Goal: Information Seeking & Learning: Learn about a topic

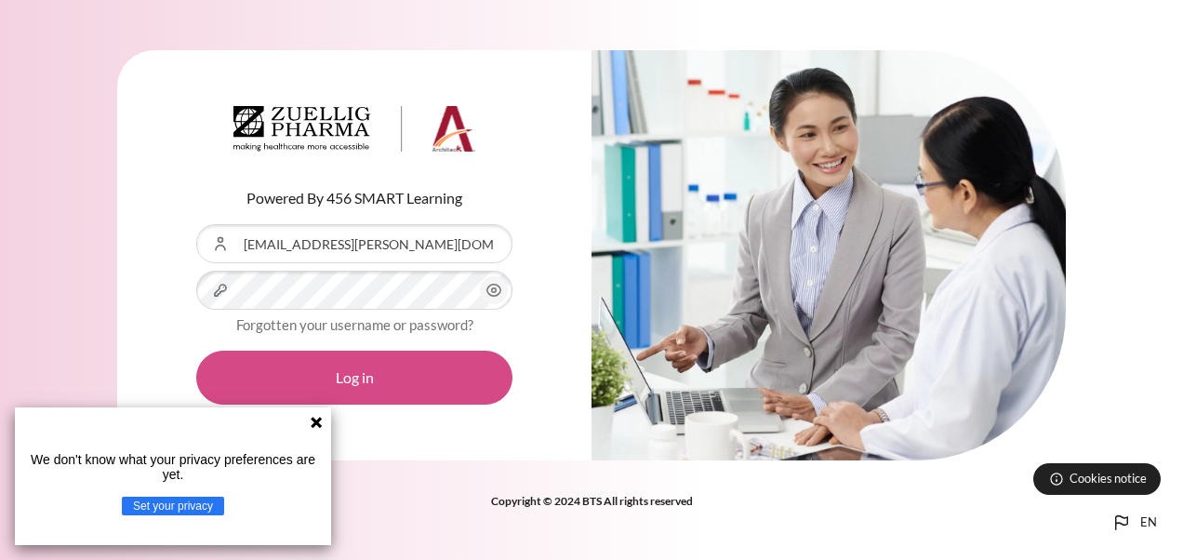
click at [374, 388] on button "Log in" at bounding box center [354, 378] width 316 height 54
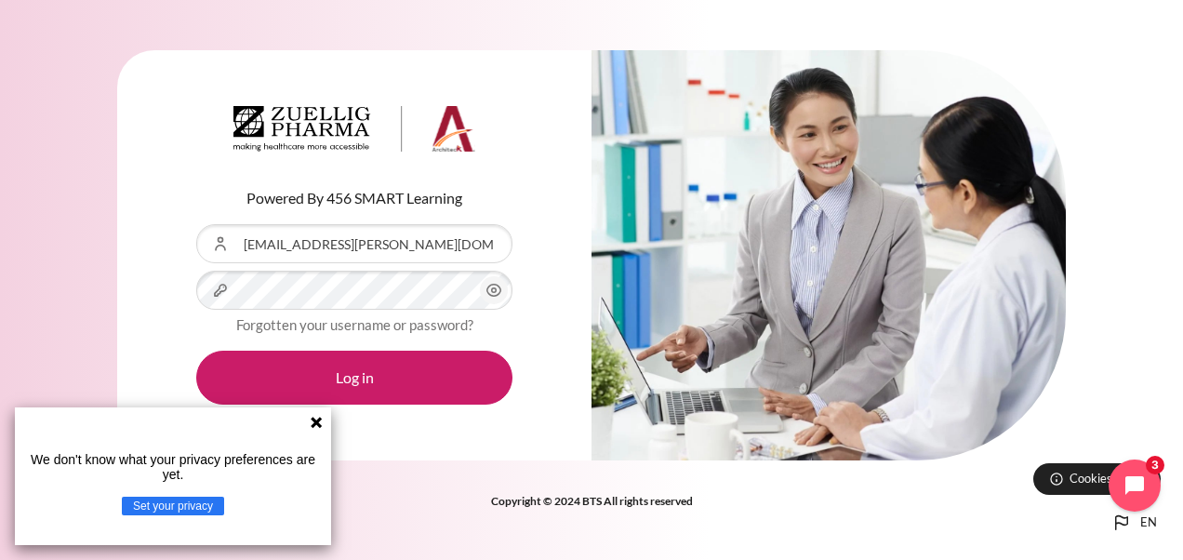
click at [316, 423] on icon at bounding box center [316, 422] width 11 height 11
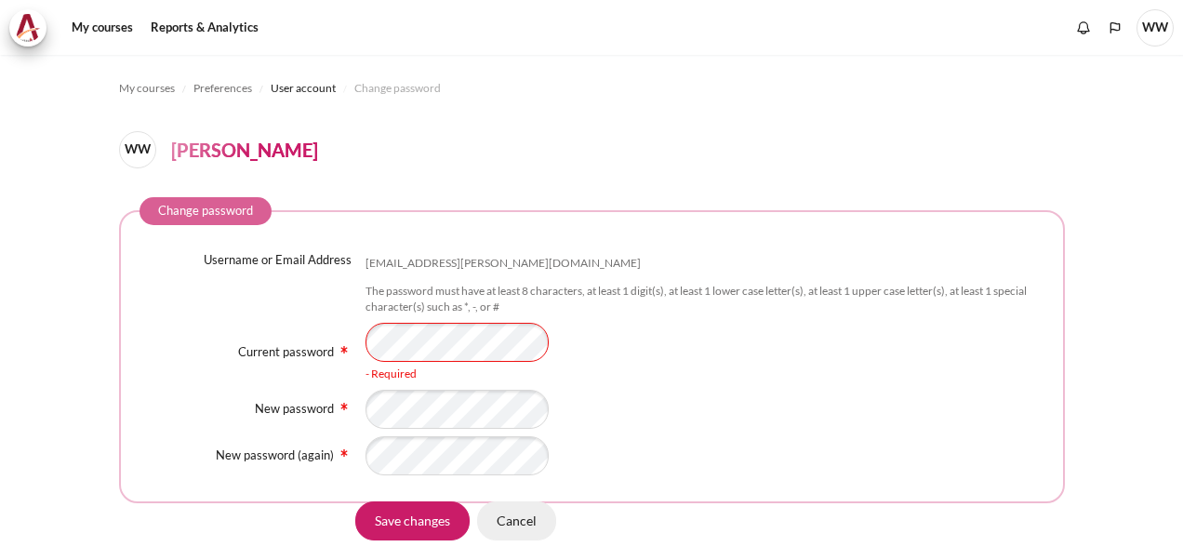
click at [513, 532] on input "Cancel" at bounding box center [516, 519] width 79 height 39
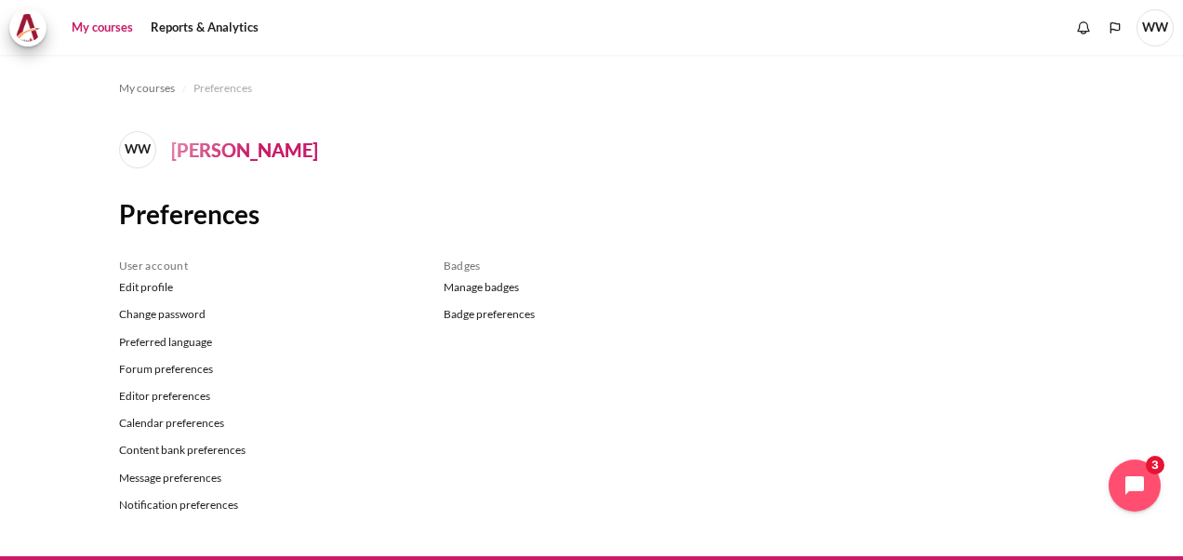
click at [91, 20] on link "My courses" at bounding box center [102, 27] width 74 height 37
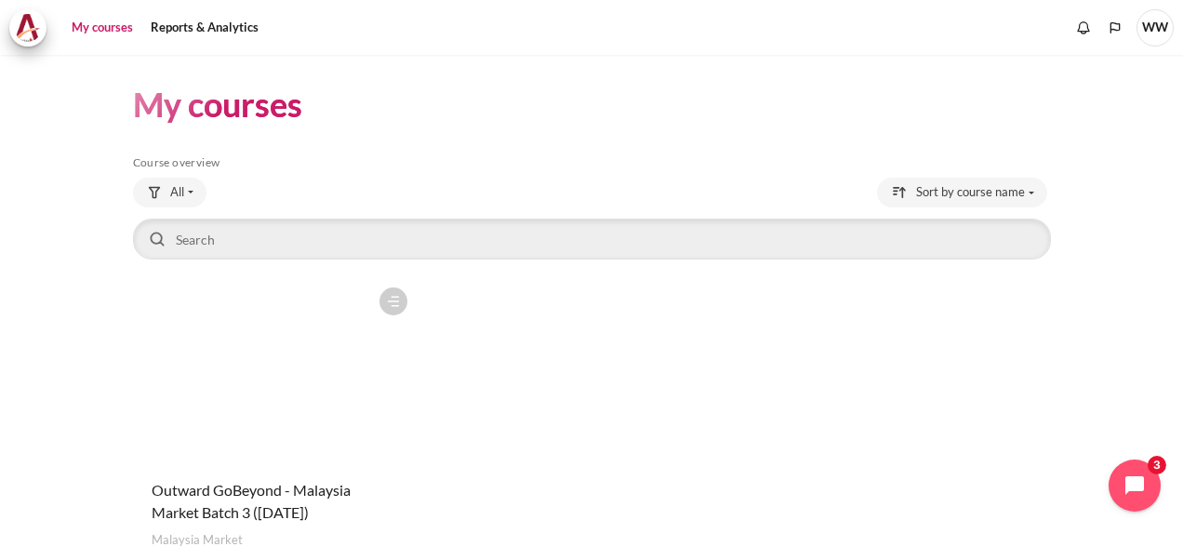
click at [257, 415] on figure "Content" at bounding box center [275, 371] width 284 height 186
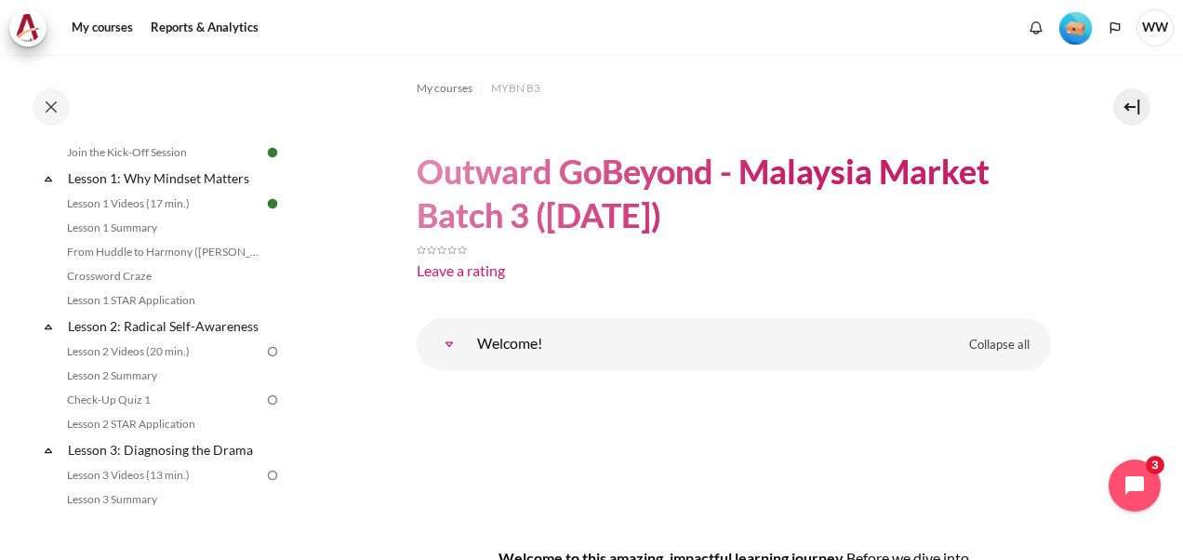
scroll to position [268, 0]
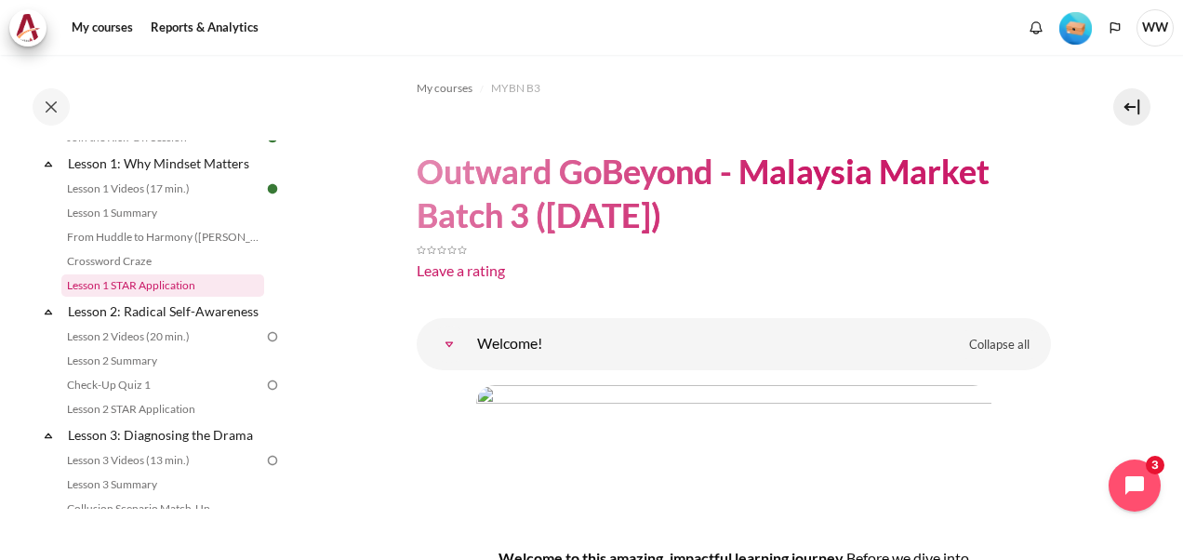
click at [165, 287] on link "Lesson 1 STAR Application" at bounding box center [162, 285] width 203 height 22
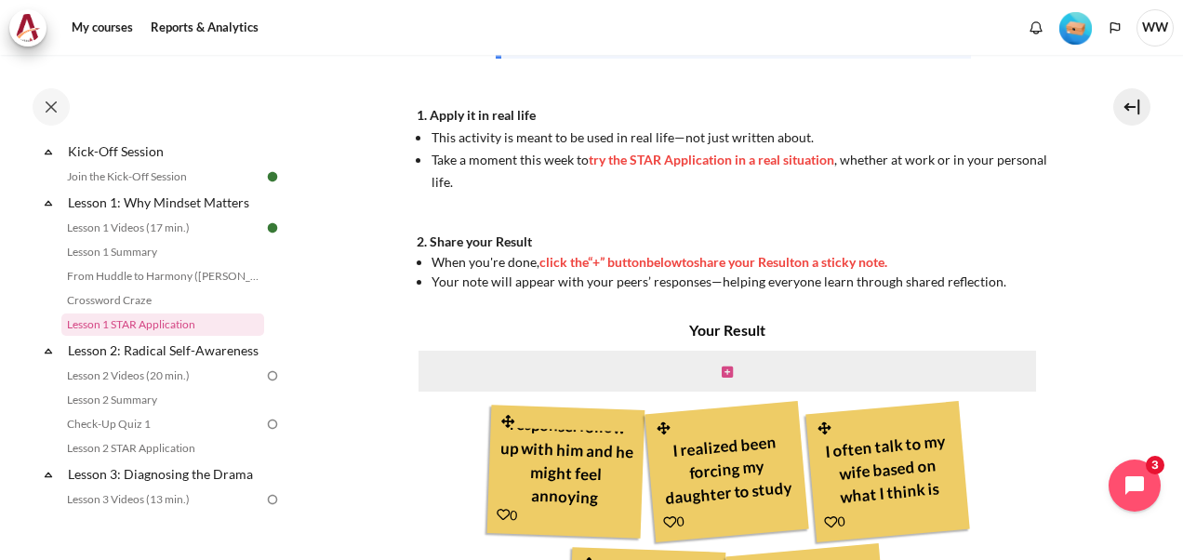
click at [724, 370] on icon "Content" at bounding box center [727, 371] width 11 height 13
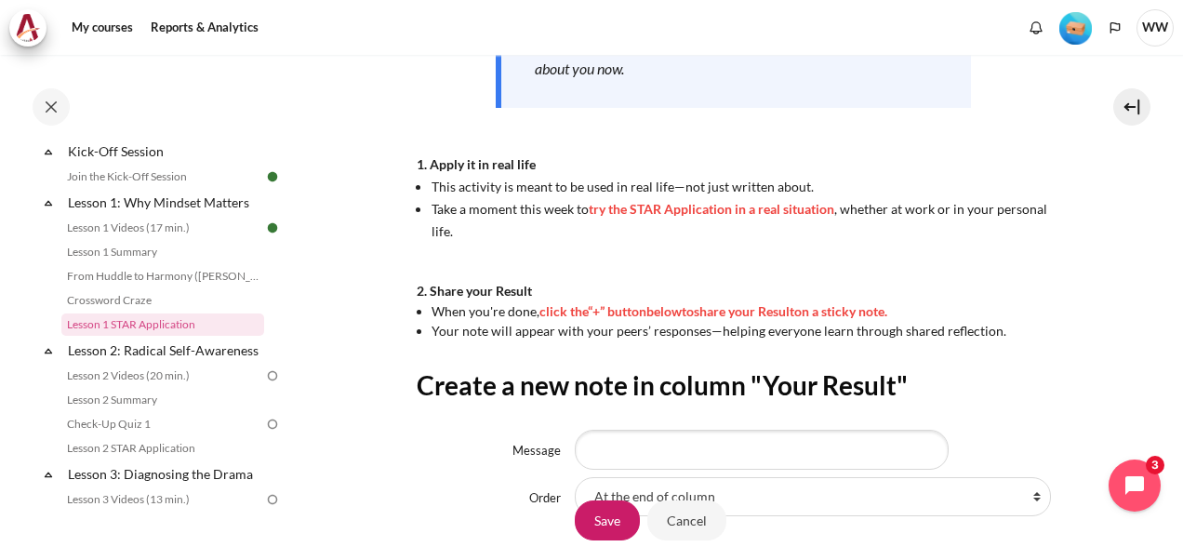
scroll to position [615, 0]
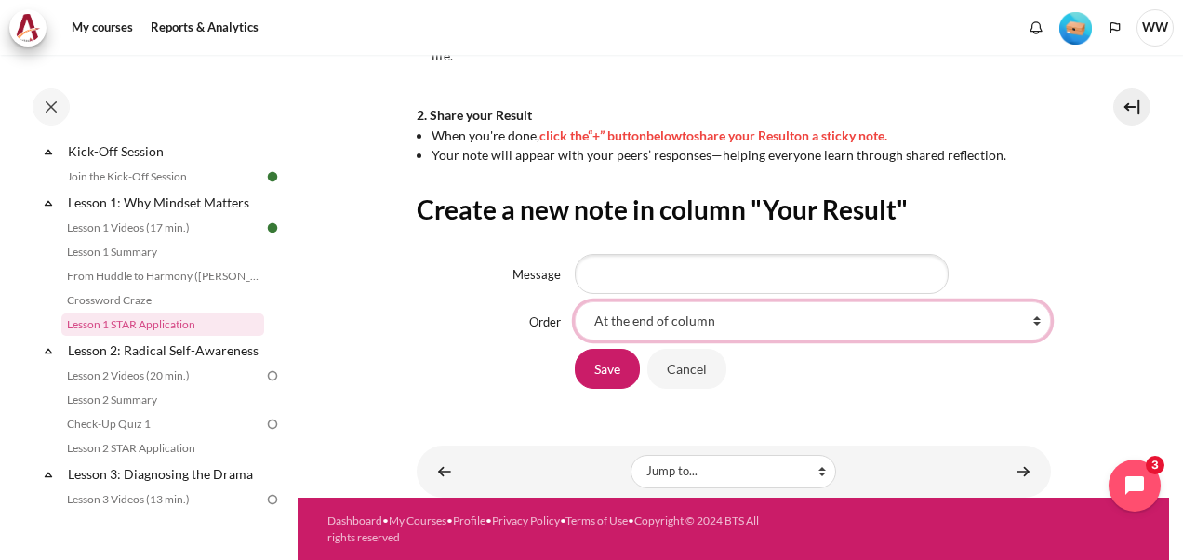
click at [770, 332] on select "At the end of column First place in column After 'colleague that always been la…" at bounding box center [813, 320] width 476 height 39
click at [896, 320] on select "At the end of column First place in column After 'colleague that always been la…" at bounding box center [813, 320] width 476 height 39
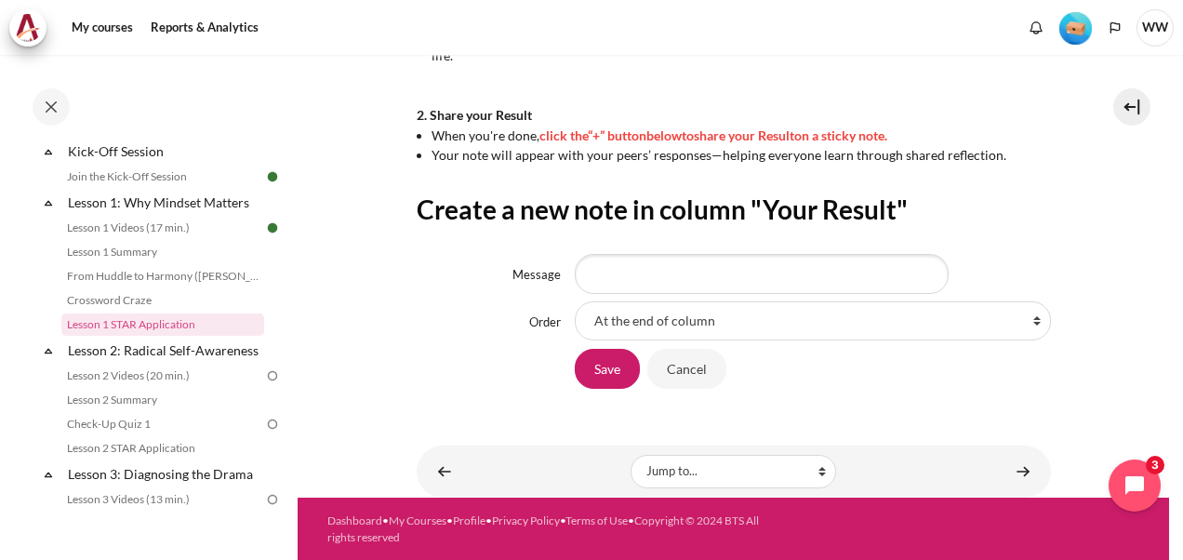
click at [506, 385] on div "Save Cancel" at bounding box center [734, 369] width 634 height 42
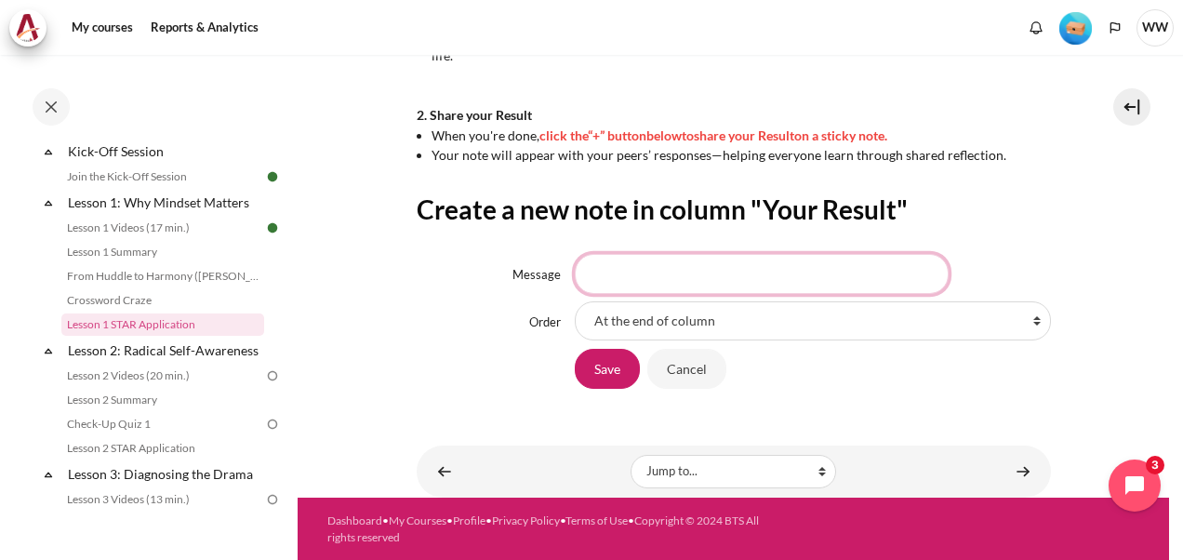
click at [629, 266] on input "Message" at bounding box center [762, 273] width 374 height 39
type input "A"
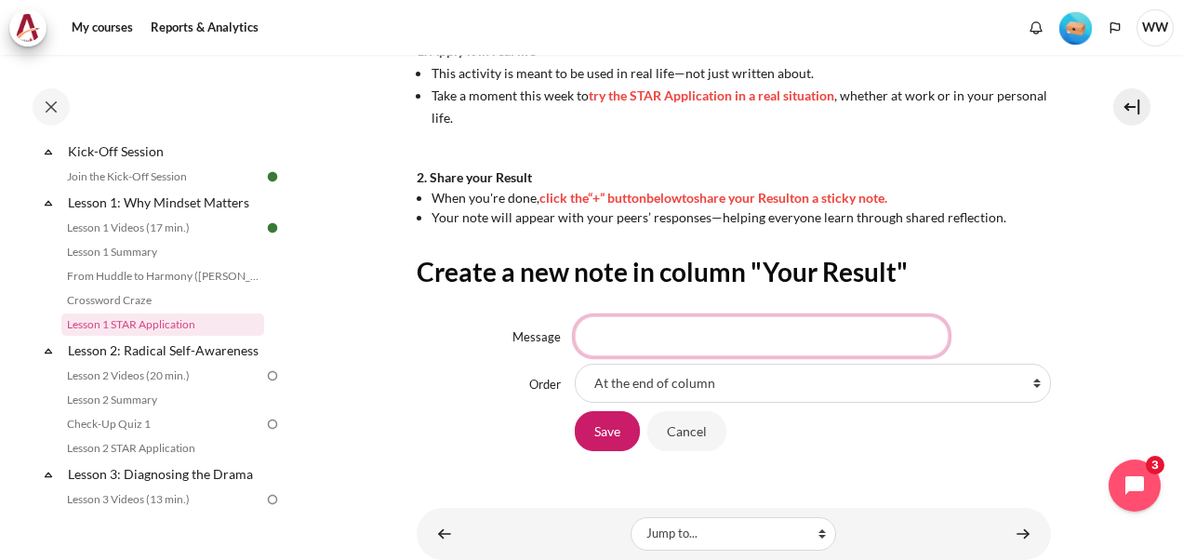
scroll to position [565, 0]
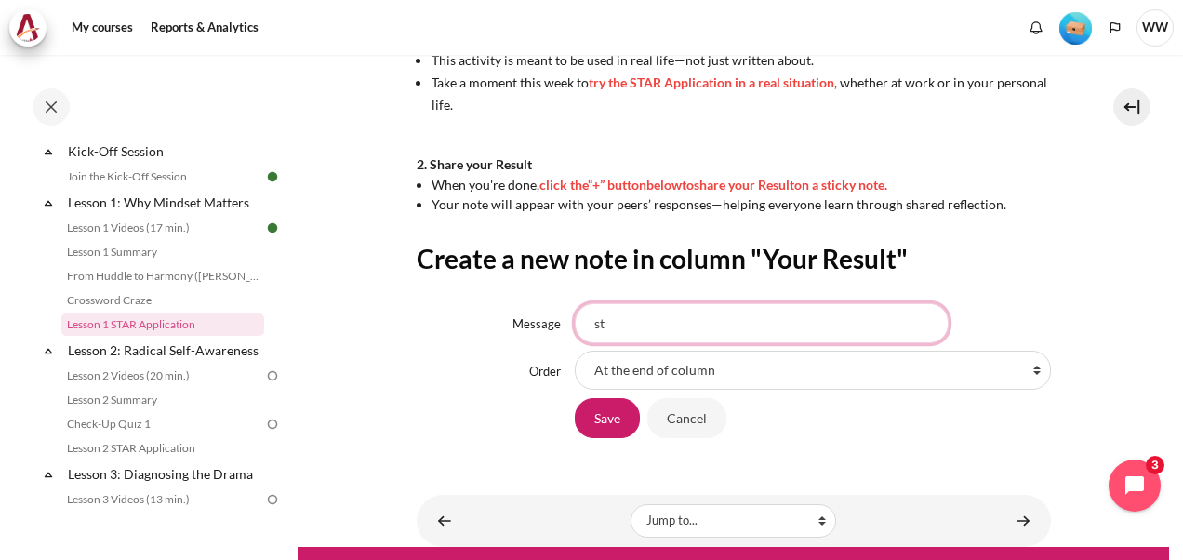
type input "s"
type input "staff only with reply, "Noted", "OK", "Will Do", Yes Boss" rather than share mo…"
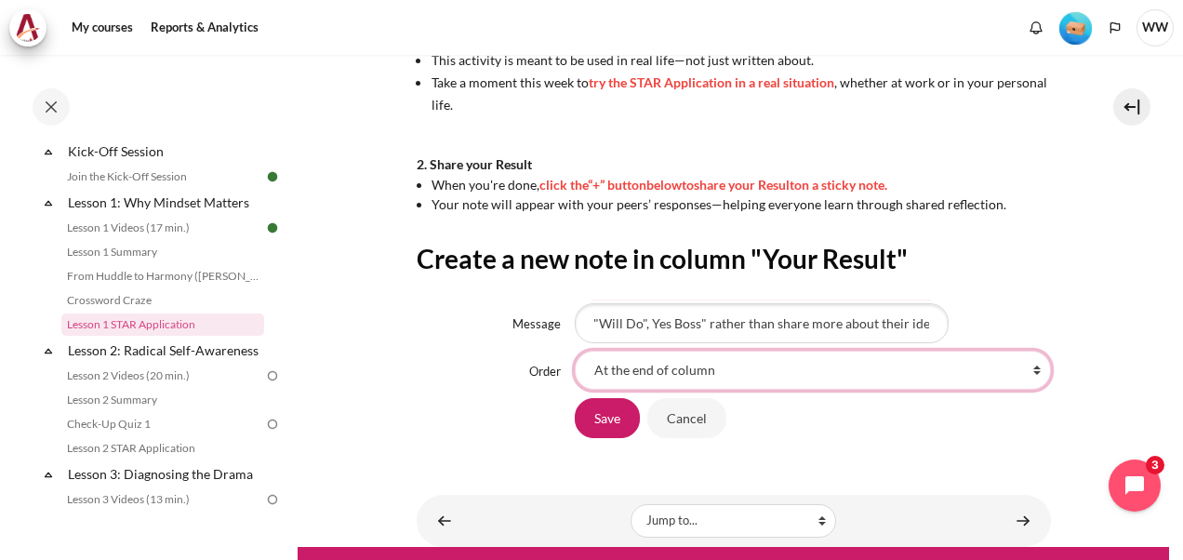
scroll to position [0, 0]
click at [906, 364] on select "At the end of column First place in column After 'colleague that always been la…" at bounding box center [813, 370] width 476 height 39
select select "1"
click at [575, 351] on select "At the end of column First place in column After 'colleague that always been la…" at bounding box center [813, 370] width 476 height 39
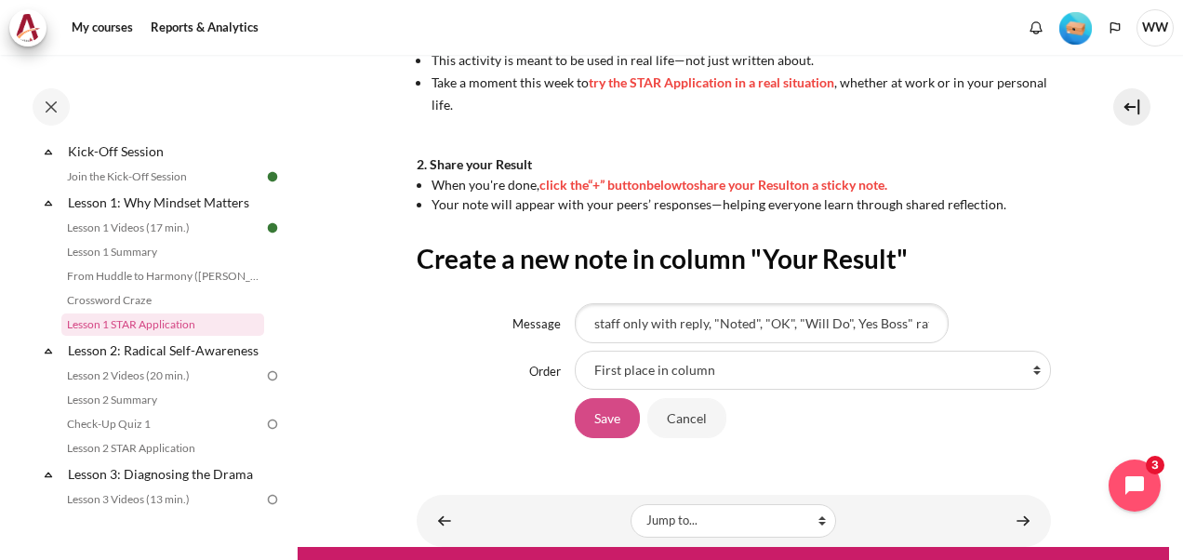
click at [605, 409] on input "Save" at bounding box center [607, 417] width 65 height 39
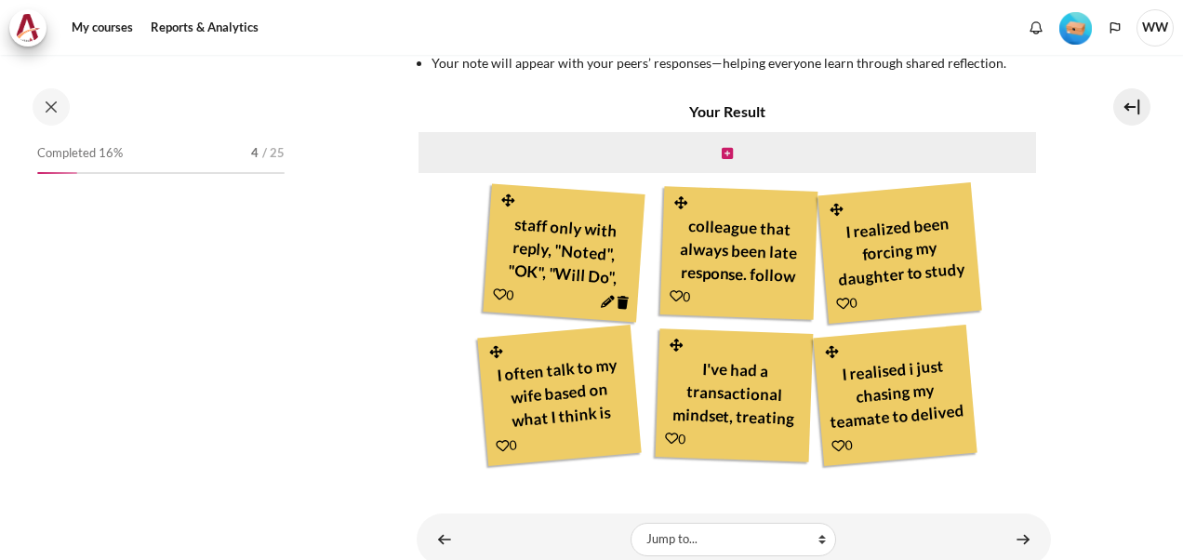
scroll to position [229, 0]
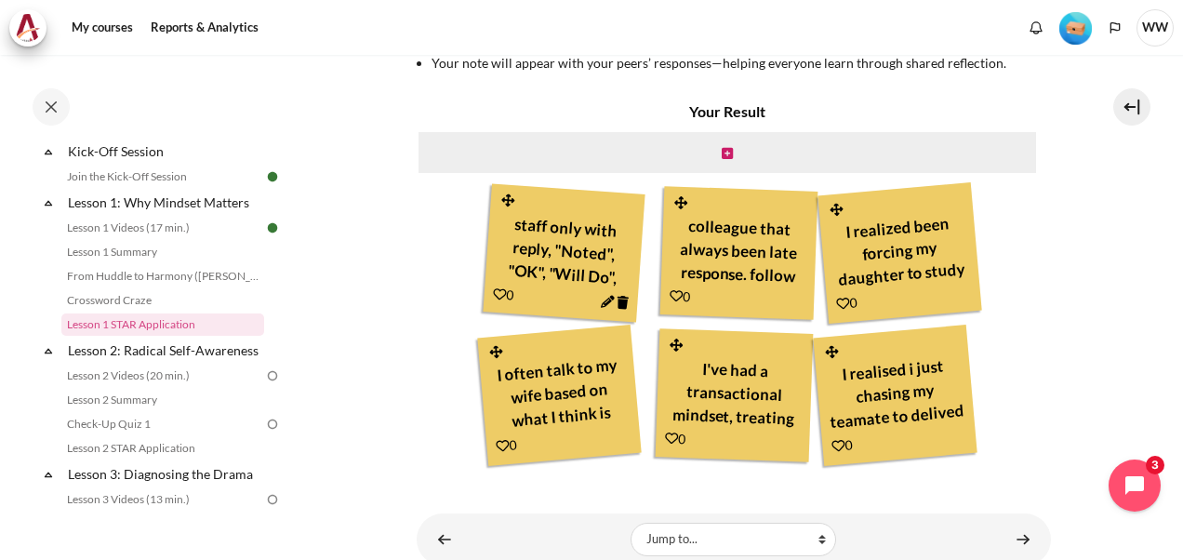
click at [603, 308] on link "Content" at bounding box center [608, 301] width 14 height 17
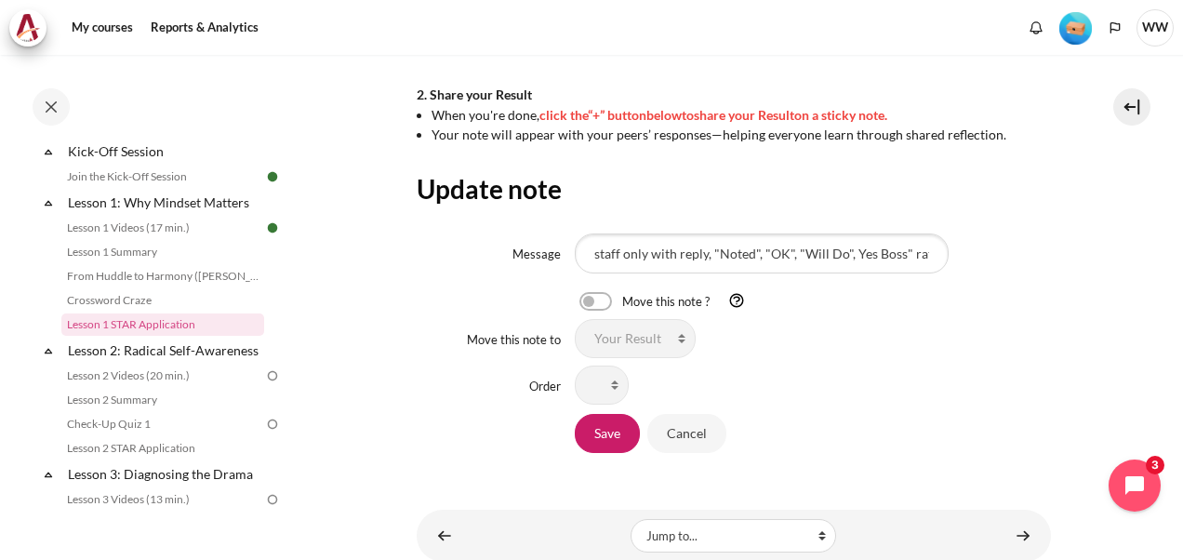
scroll to position [637, 0]
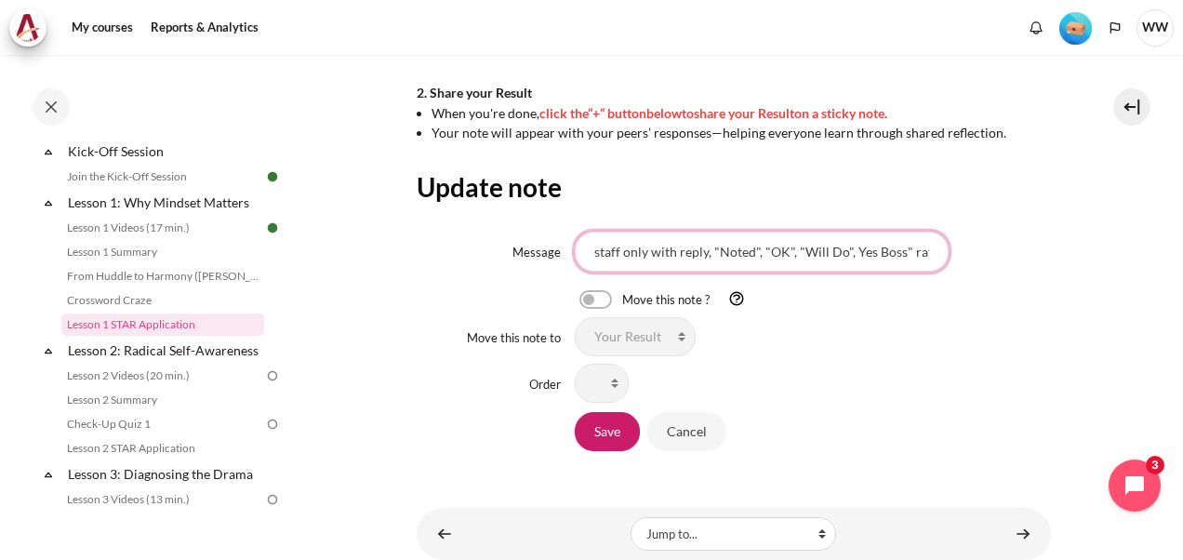
click at [640, 257] on input "staff only with reply, "Noted", "OK", "Will Do", Yes Boss" rather than share mo…" at bounding box center [762, 251] width 374 height 39
type input "staff only will reply, "Noted", "OK", "Will Do", Yes Boss" rather than share mo…"
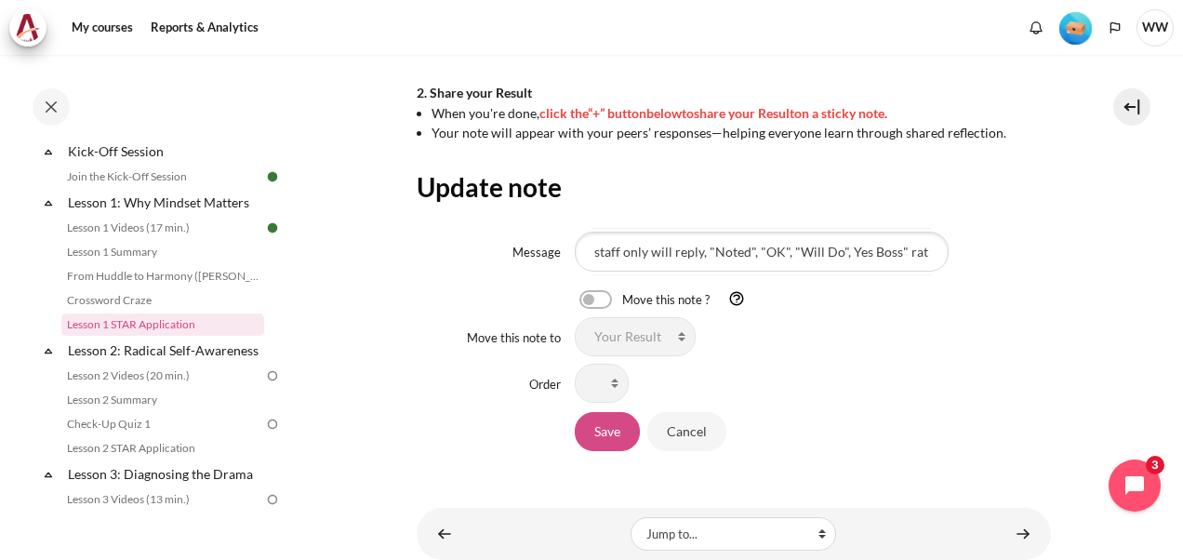
click at [603, 427] on input "Save" at bounding box center [607, 431] width 65 height 39
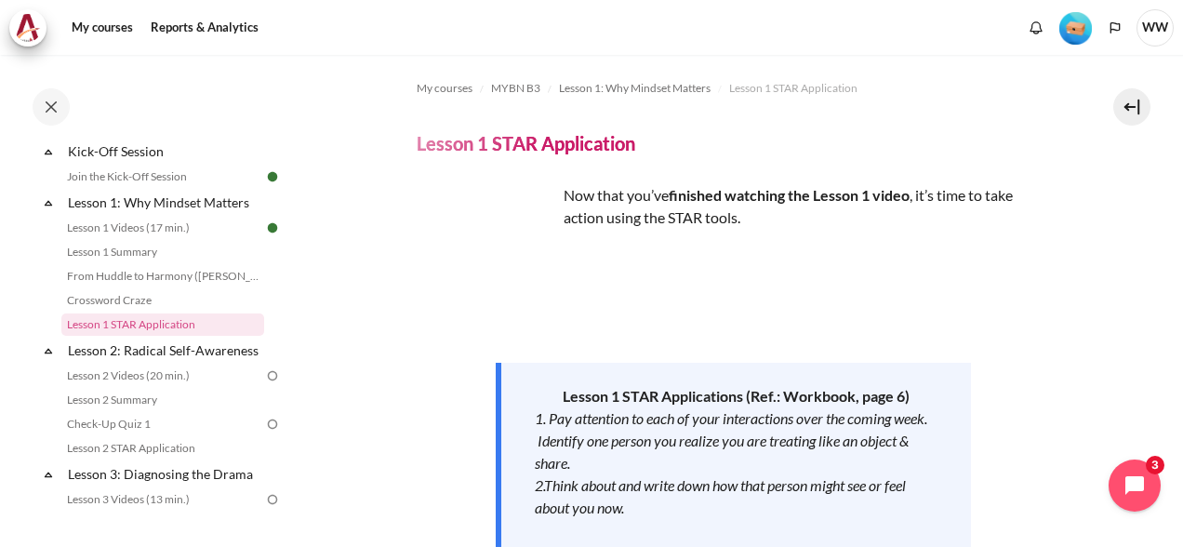
scroll to position [650, 0]
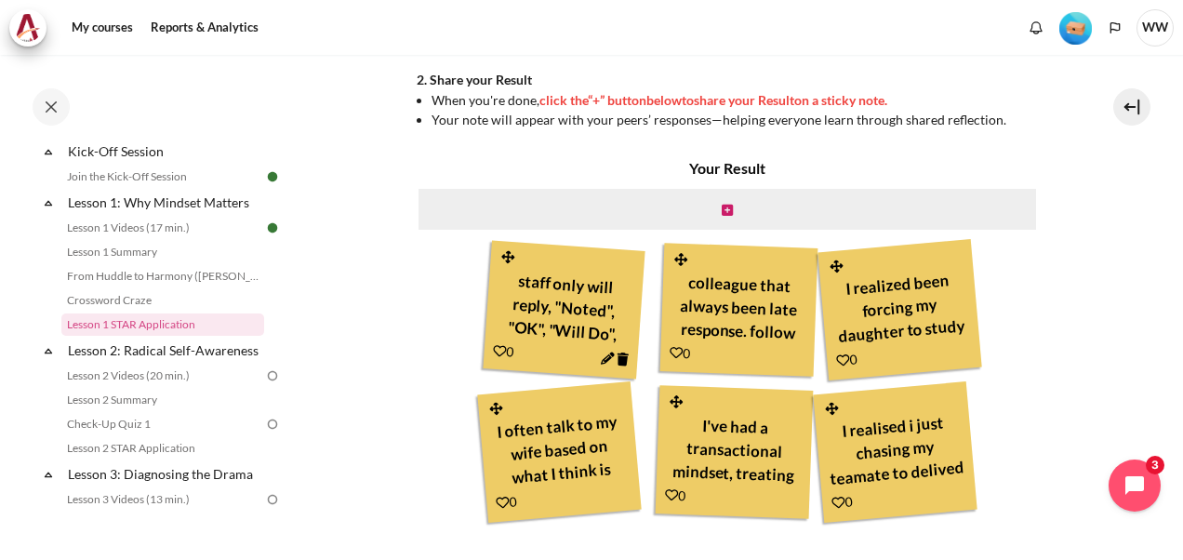
click at [670, 348] on icon "Content" at bounding box center [676, 352] width 13 height 13
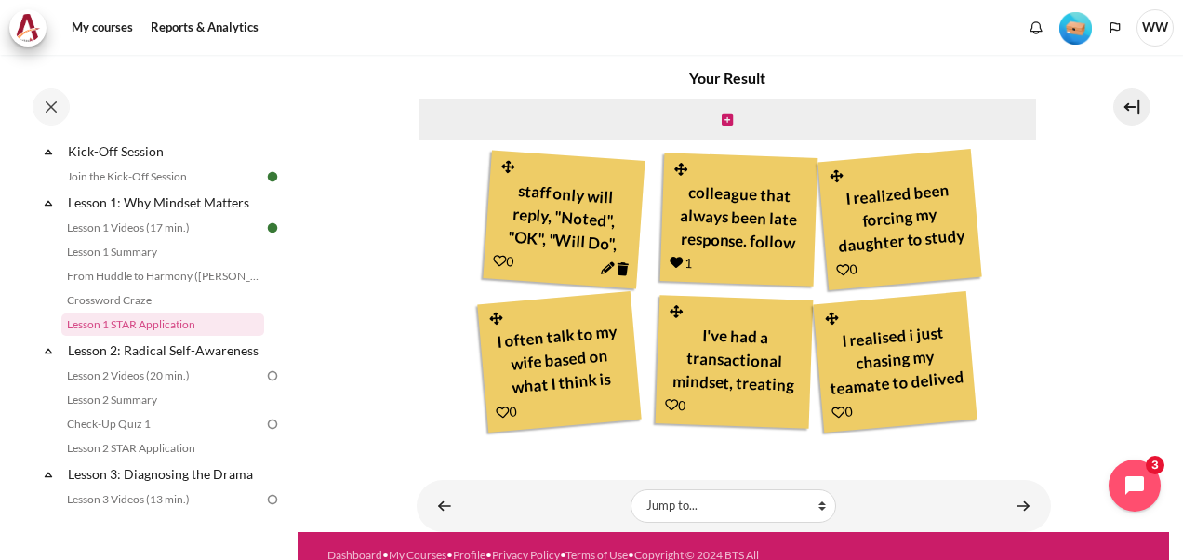
scroll to position [742, 0]
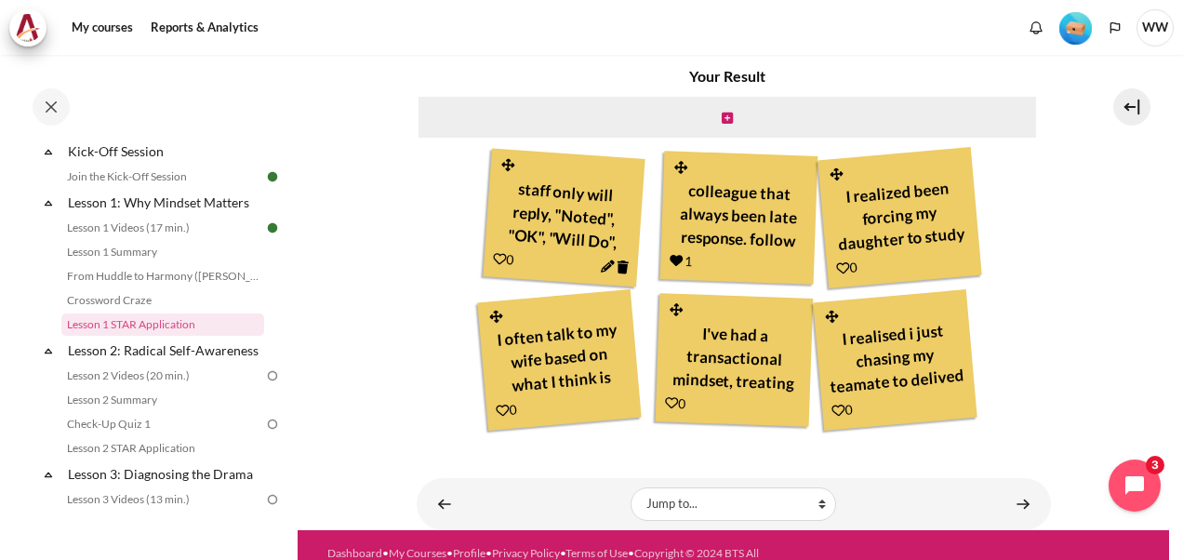
click at [841, 269] on icon "Content" at bounding box center [843, 268] width 14 height 14
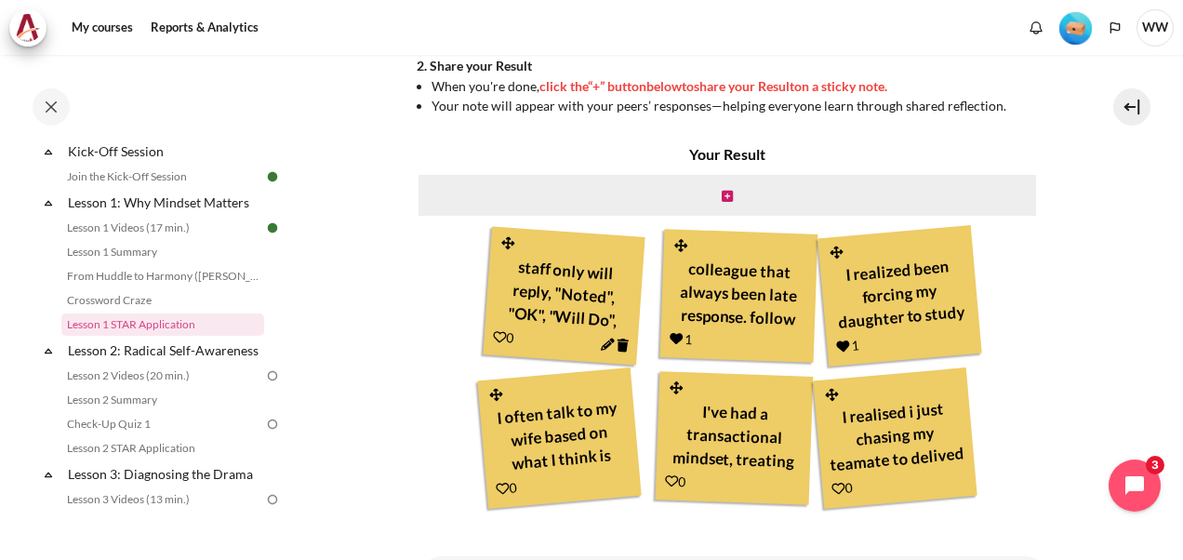
scroll to position [776, 0]
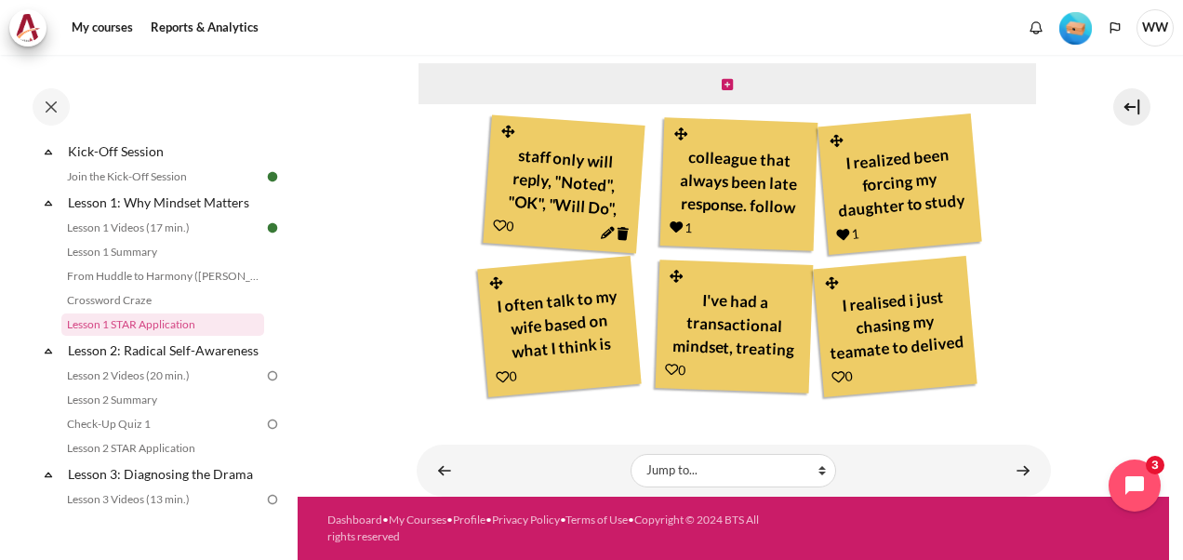
click at [497, 379] on icon "Content" at bounding box center [503, 377] width 14 height 14
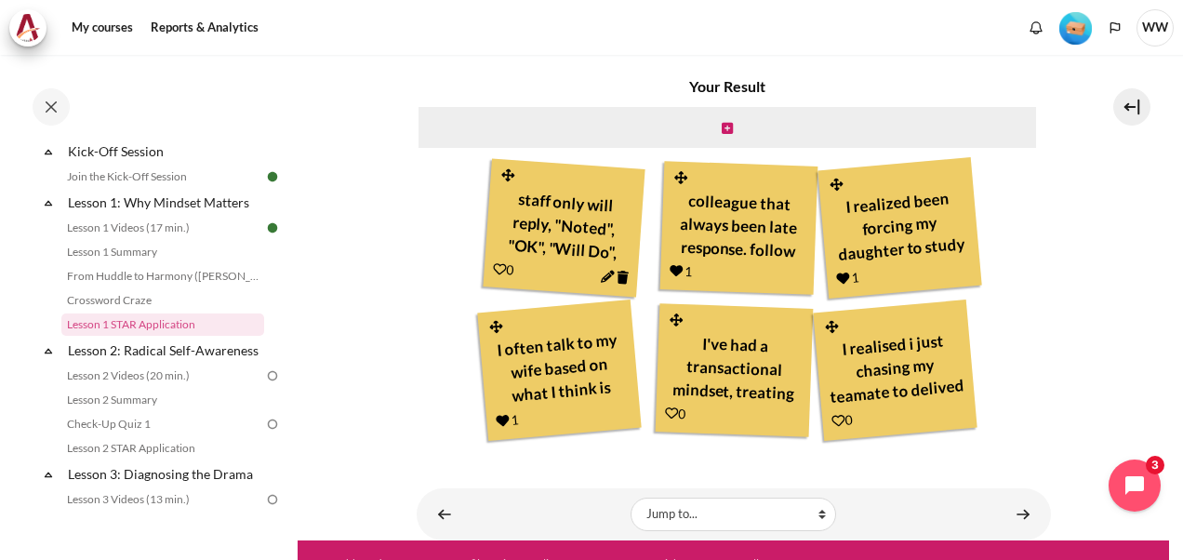
scroll to position [734, 0]
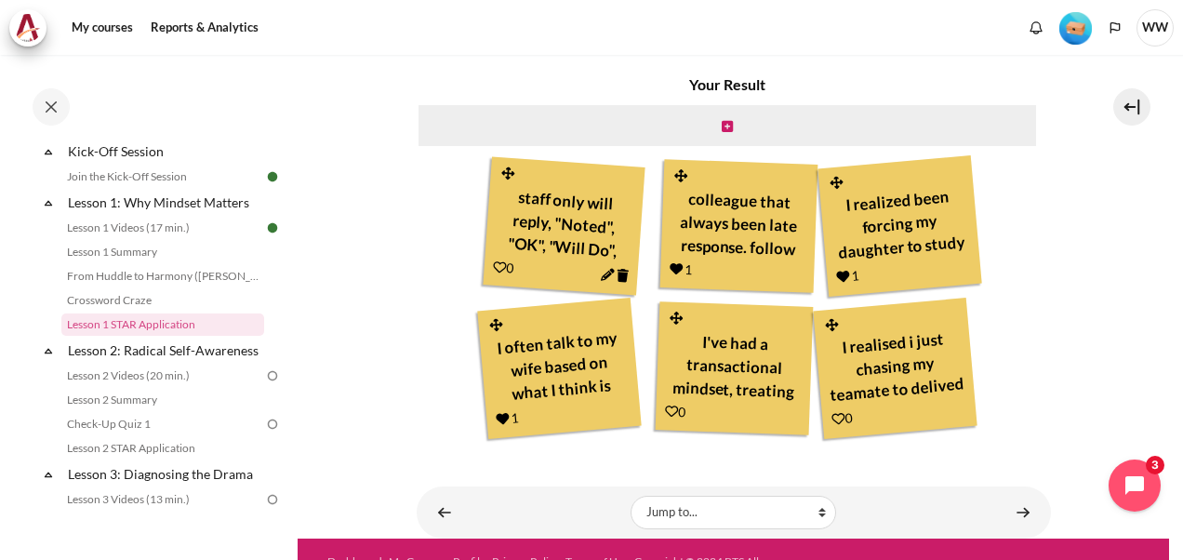
click at [671, 405] on icon "Content" at bounding box center [671, 411] width 13 height 13
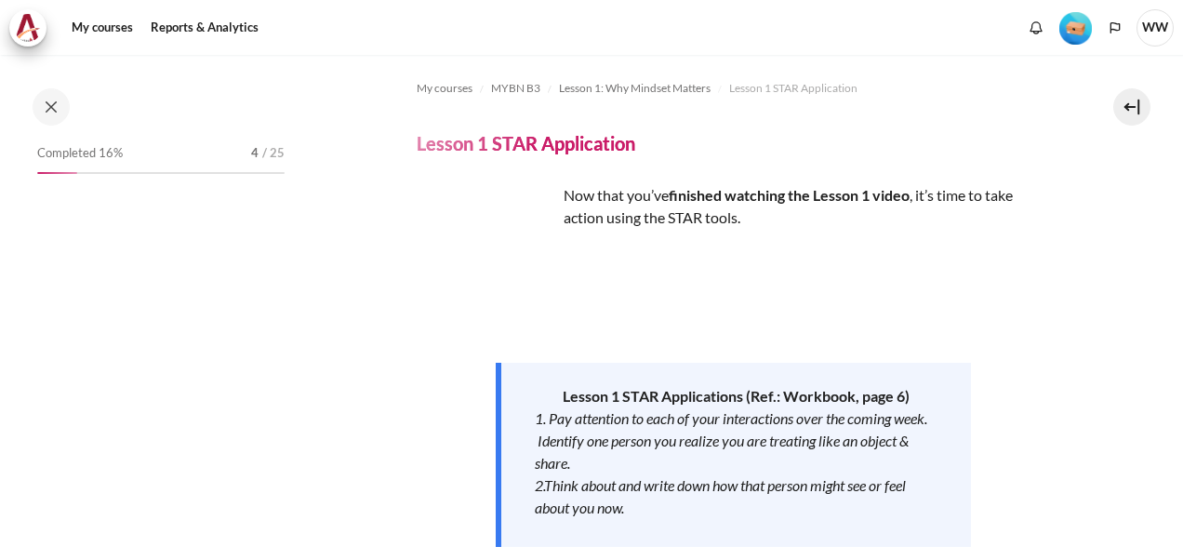
scroll to position [229, 0]
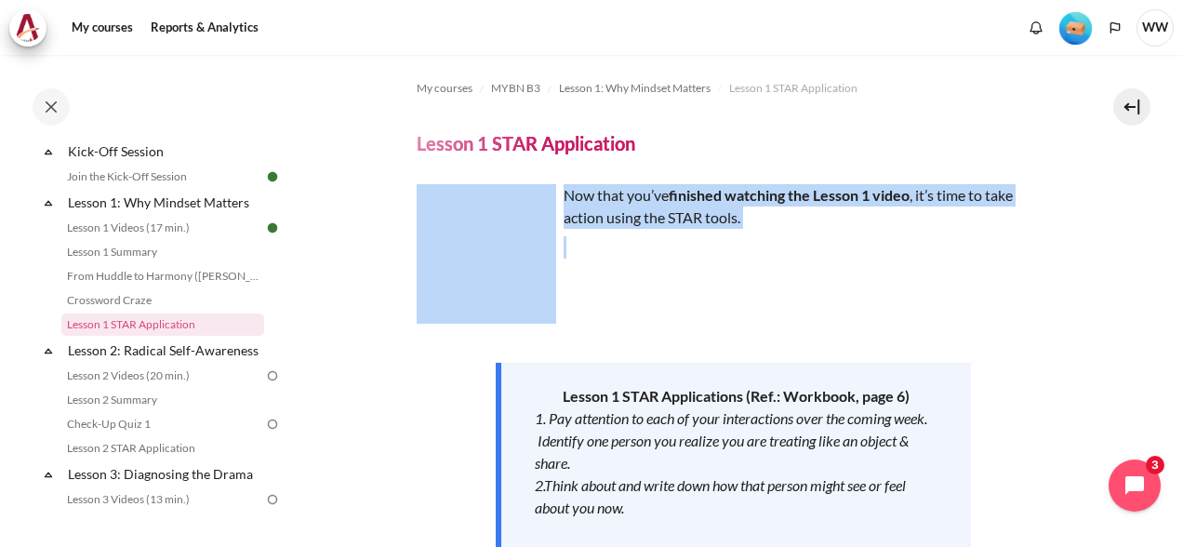
drag, startPoint x: 1172, startPoint y: 149, endPoint x: 1186, endPoint y: 249, distance: 101.4
click at [1182, 249] on html "Skip to main content Open course index Completed 16% 4 / 25 Expand Collapse" at bounding box center [591, 280] width 1183 height 560
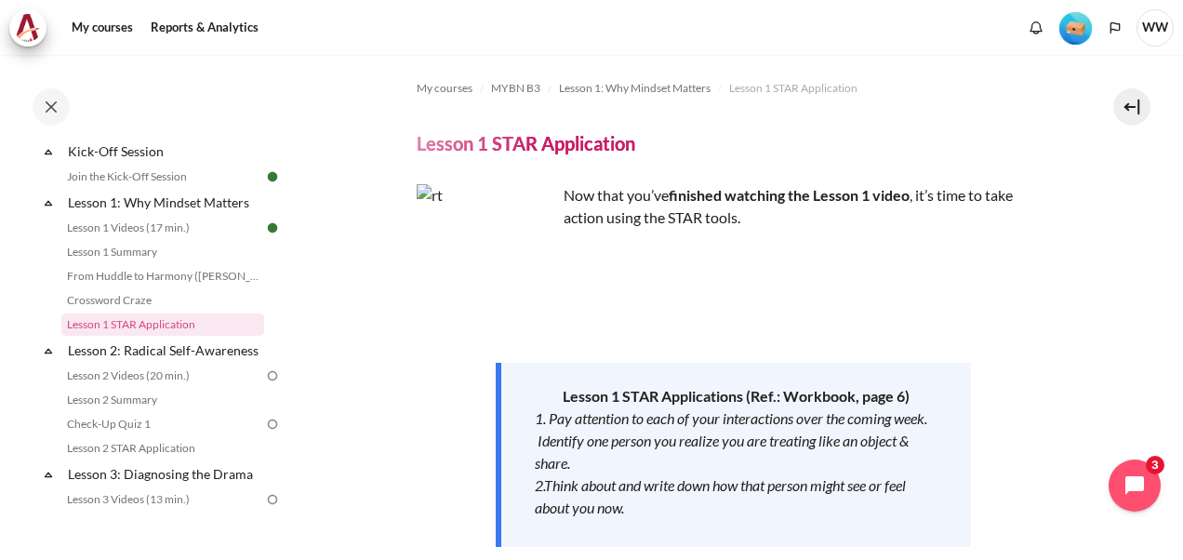
drag, startPoint x: 1186, startPoint y: 249, endPoint x: 1096, endPoint y: 339, distance: 126.9
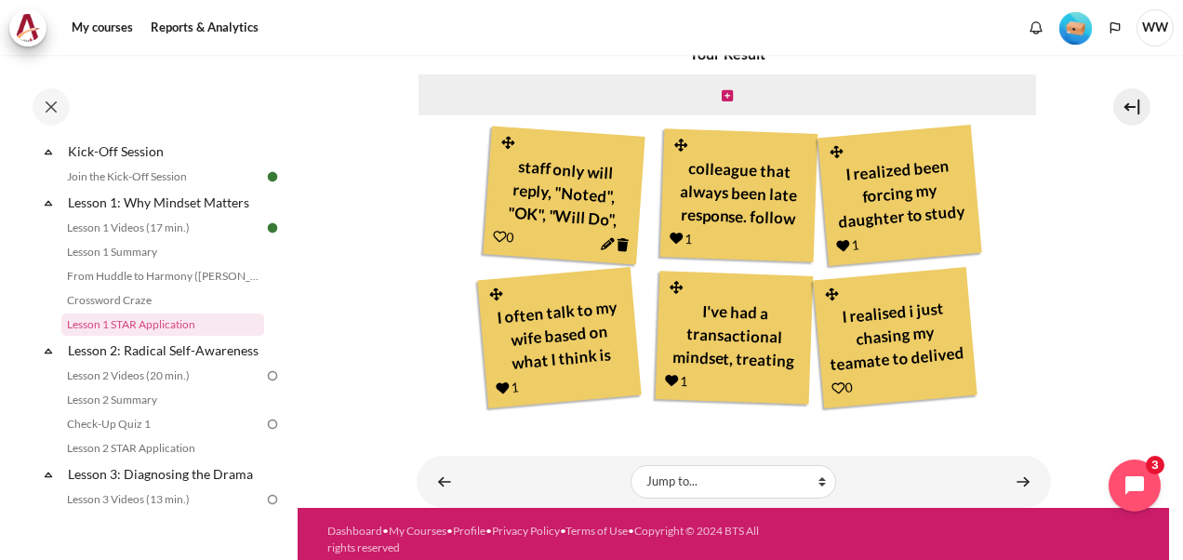
scroll to position [776, 0]
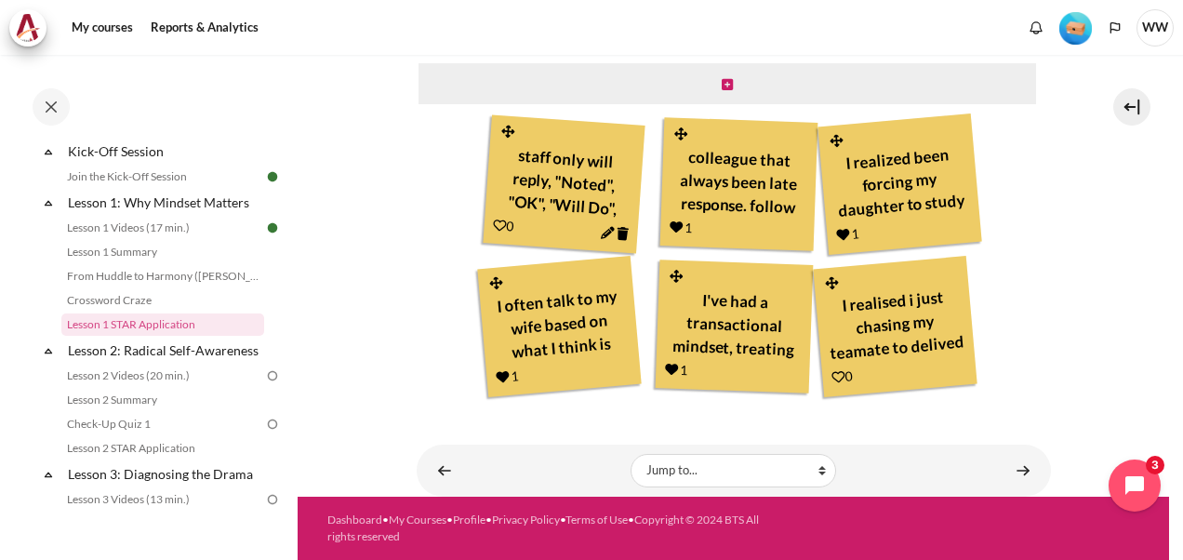
click at [835, 375] on icon "Content" at bounding box center [838, 377] width 14 height 14
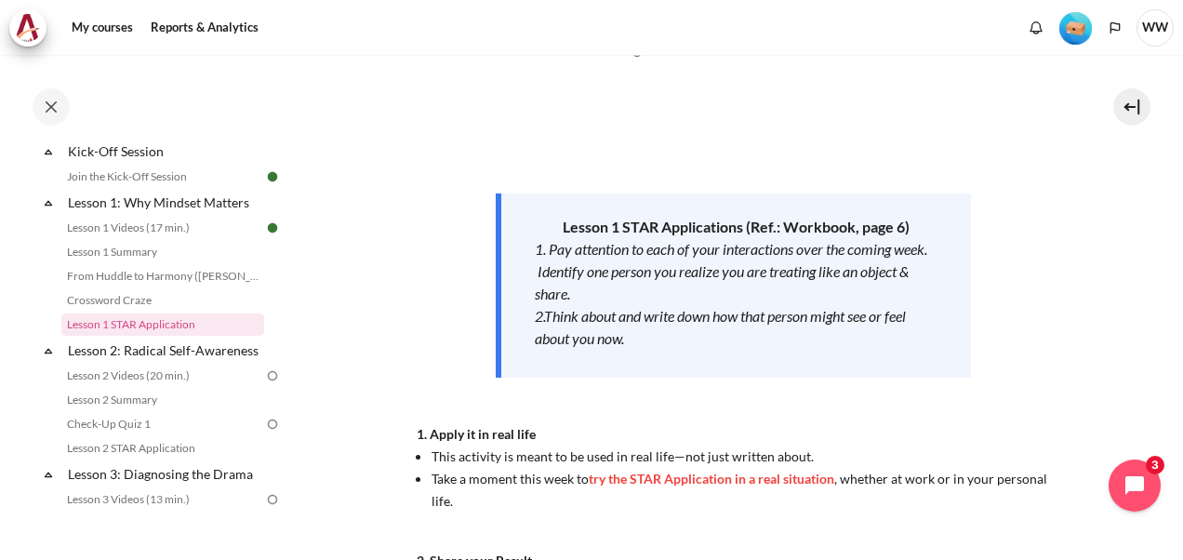
scroll to position [776, 0]
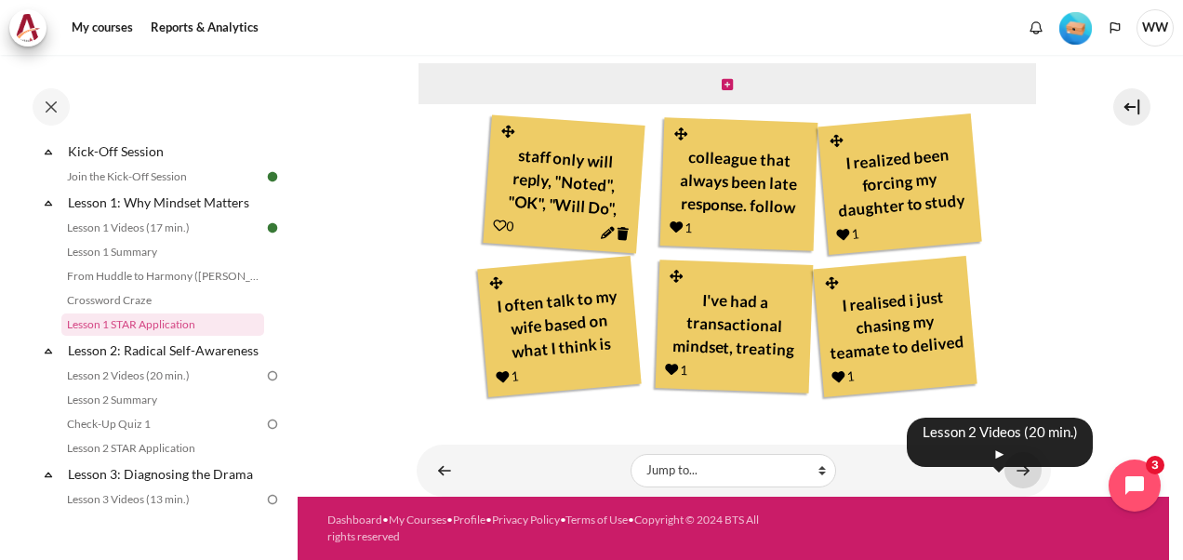
click at [1019, 469] on link "Content" at bounding box center [1022, 470] width 37 height 36
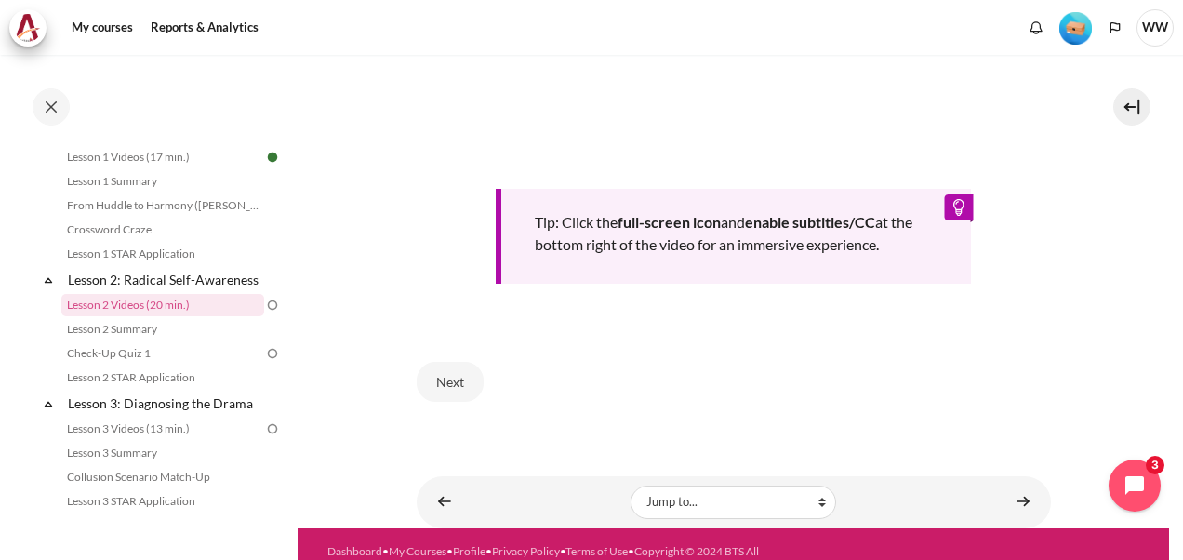
scroll to position [753, 0]
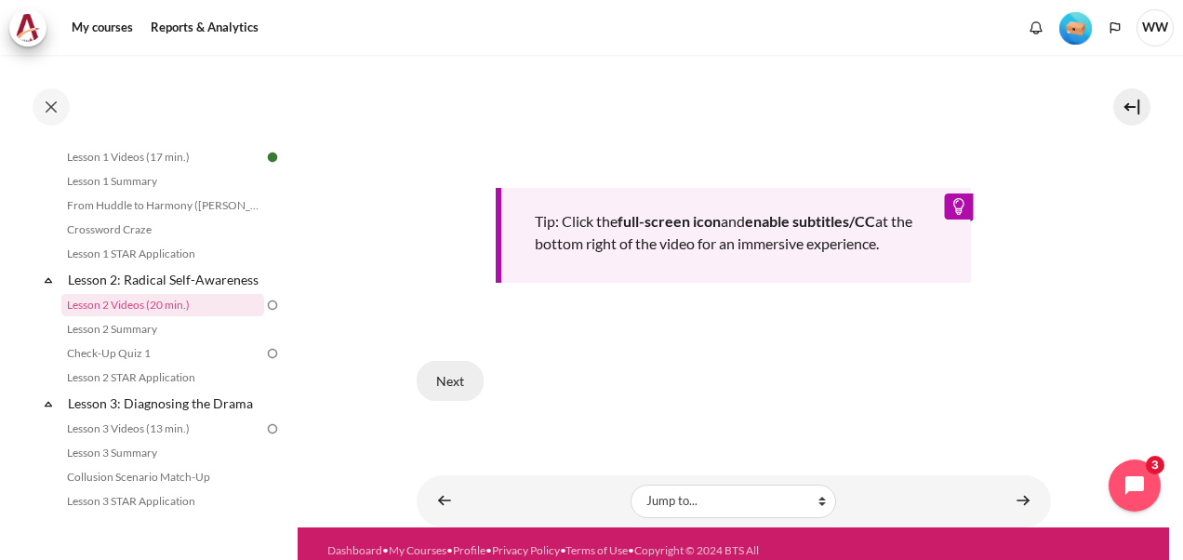
click at [461, 361] on button "Next" at bounding box center [450, 380] width 67 height 39
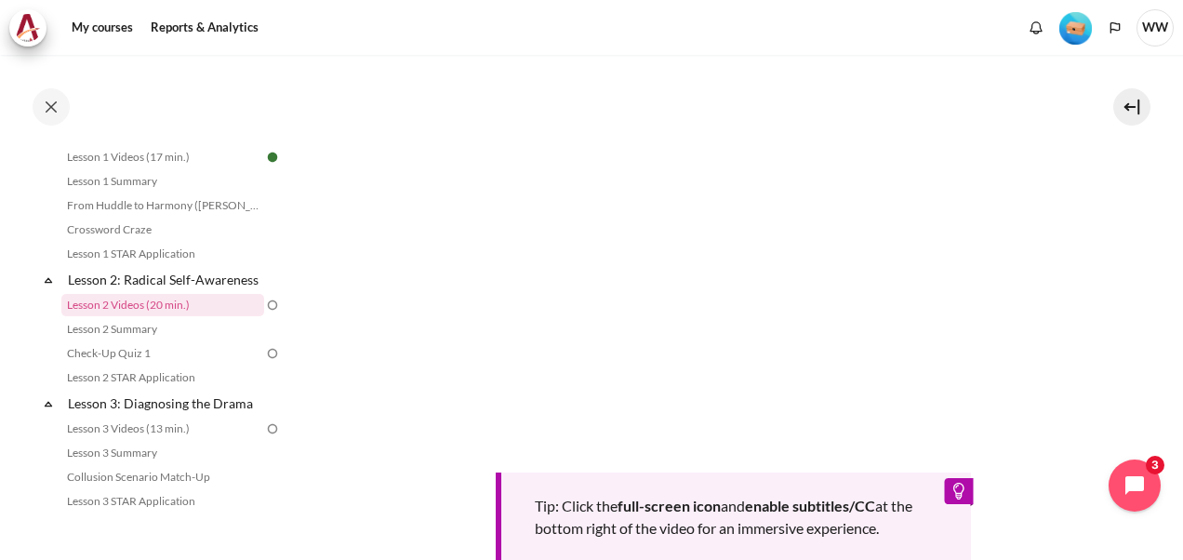
scroll to position [500, 0]
